Goal: Navigation & Orientation: Find specific page/section

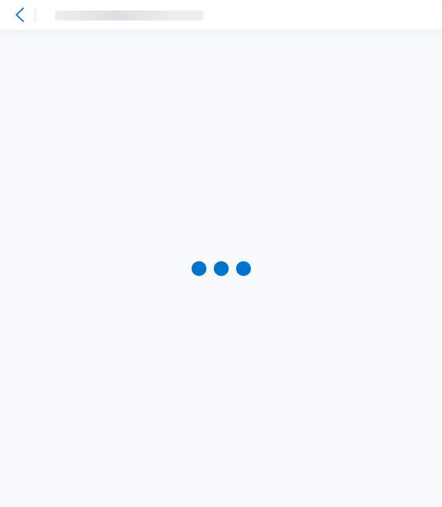
click at [261, 167] on div at bounding box center [221, 269] width 442 height 478
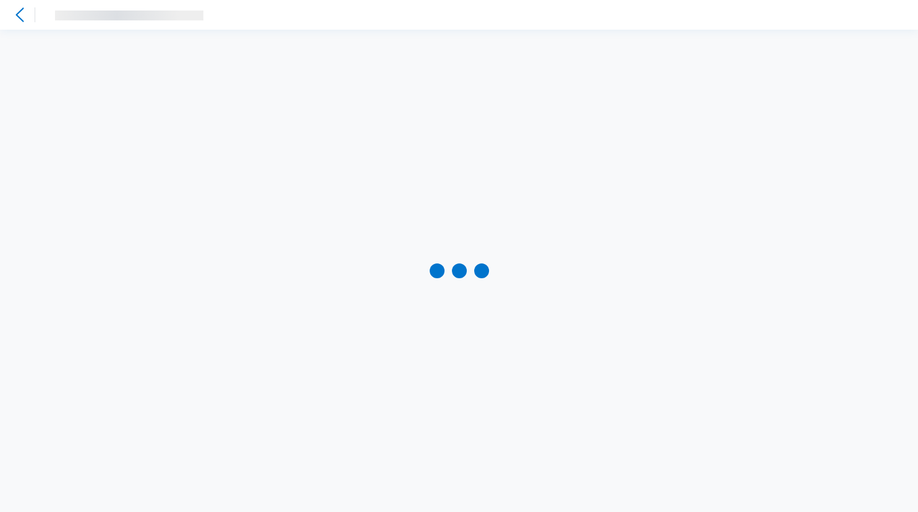
click at [25, 22] on icon at bounding box center [19, 14] width 15 height 15
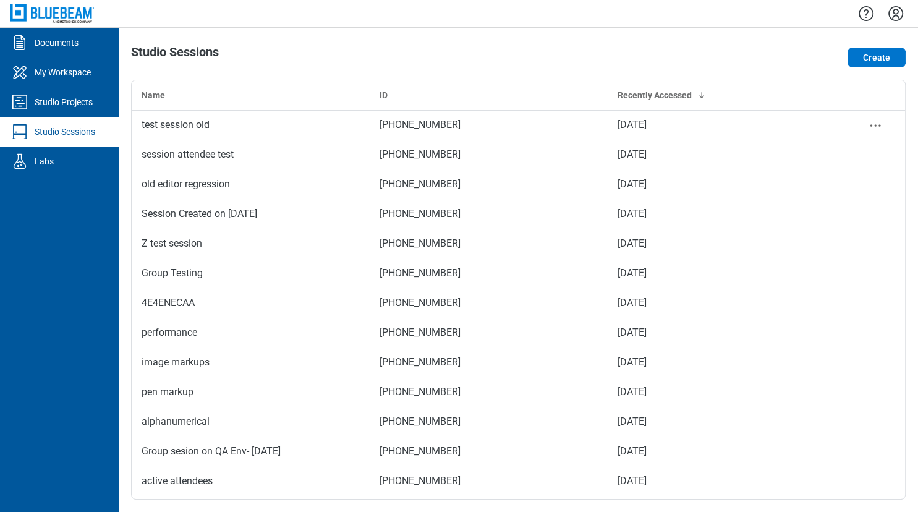
click at [224, 126] on div "test session old" at bounding box center [251, 124] width 218 height 15
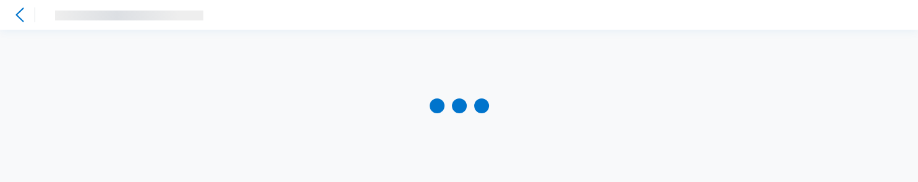
click at [20, 14] on icon at bounding box center [19, 14] width 15 height 15
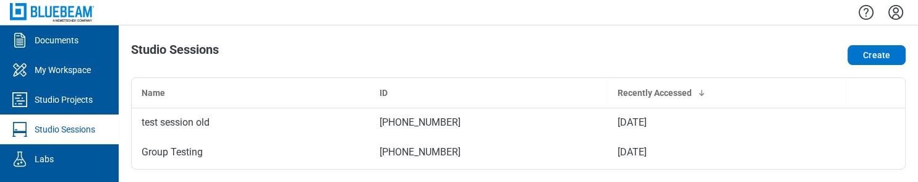
click at [441, 44] on div "Create" at bounding box center [751, 55] width 310 height 25
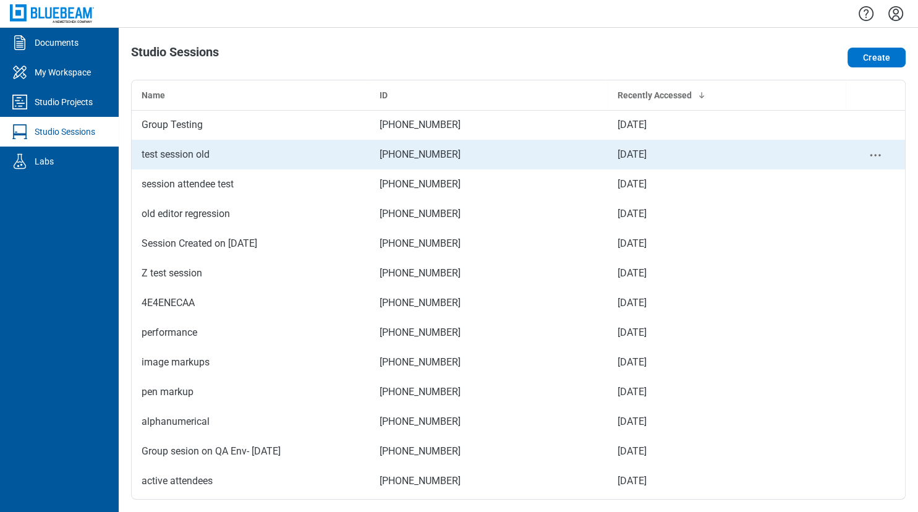
click at [216, 153] on div "test session old" at bounding box center [251, 154] width 218 height 15
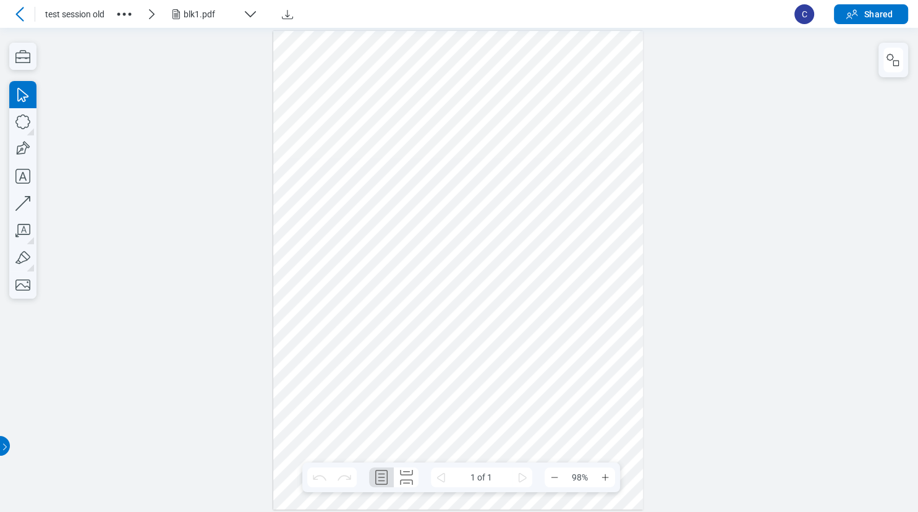
click at [27, 17] on icon at bounding box center [19, 14] width 15 height 15
